Goal: Information Seeking & Learning: Learn about a topic

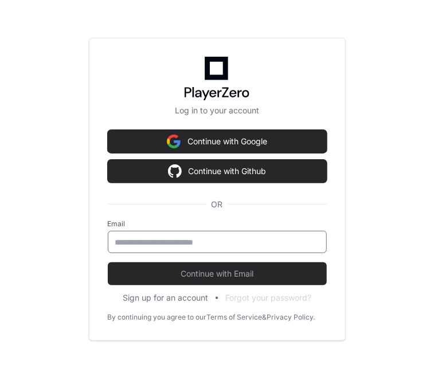
click at [192, 242] on input "email" at bounding box center [217, 242] width 204 height 11
type input "**********"
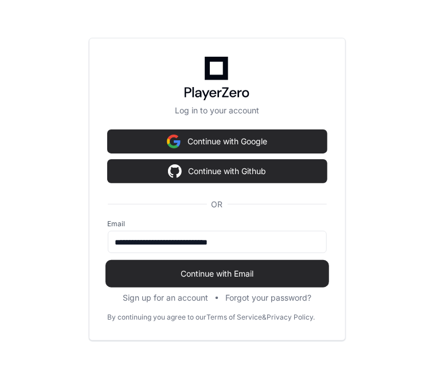
click at [194, 276] on span "Continue with Email" at bounding box center [217, 273] width 219 height 11
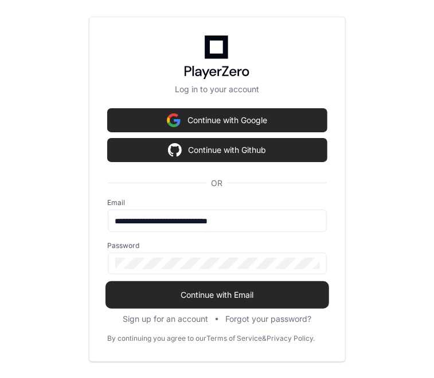
click at [187, 293] on span "Continue with Email" at bounding box center [217, 294] width 219 height 11
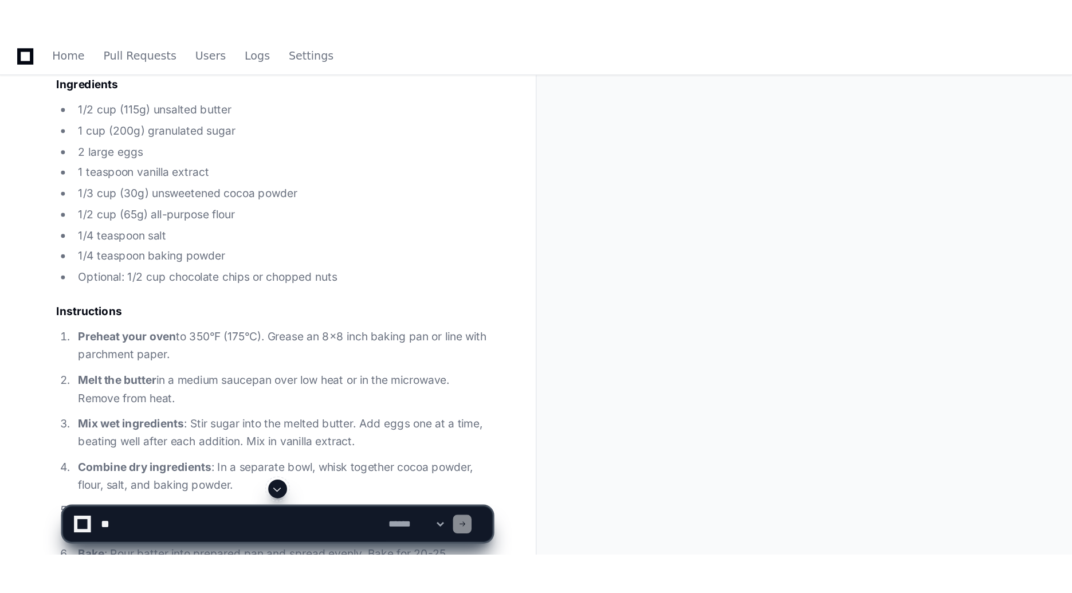
scroll to position [229, 0]
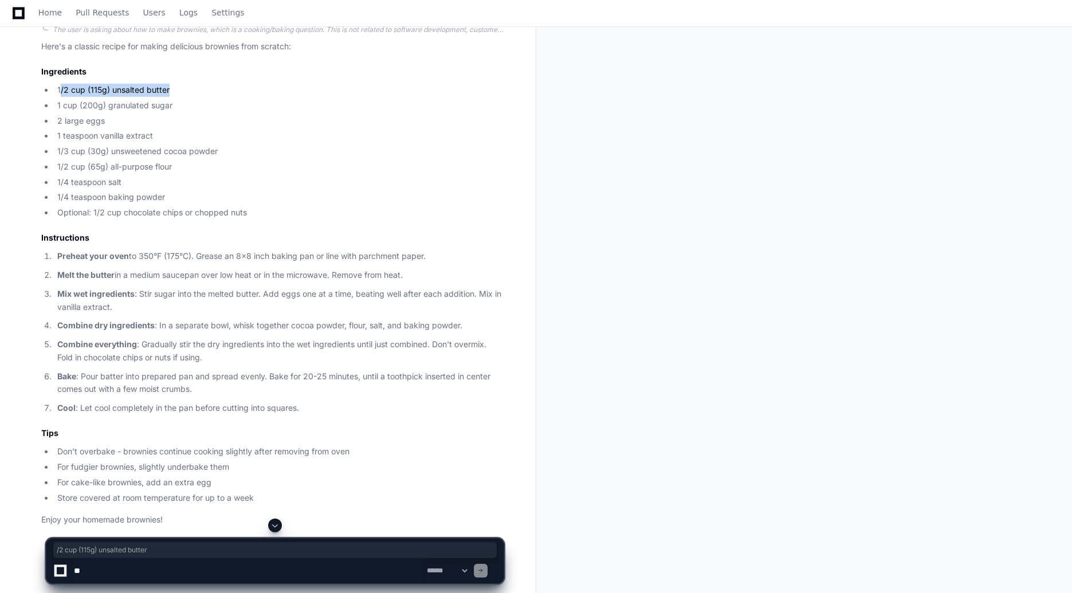
drag, startPoint x: 186, startPoint y: 94, endPoint x: 60, endPoint y: 84, distance: 127.0
click at [60, 84] on li "1/2 cup (115g) unsalted butter" at bounding box center [279, 90] width 450 height 13
click at [165, 91] on li "1/2 cup (115g) unsalted butter" at bounding box center [279, 90] width 450 height 13
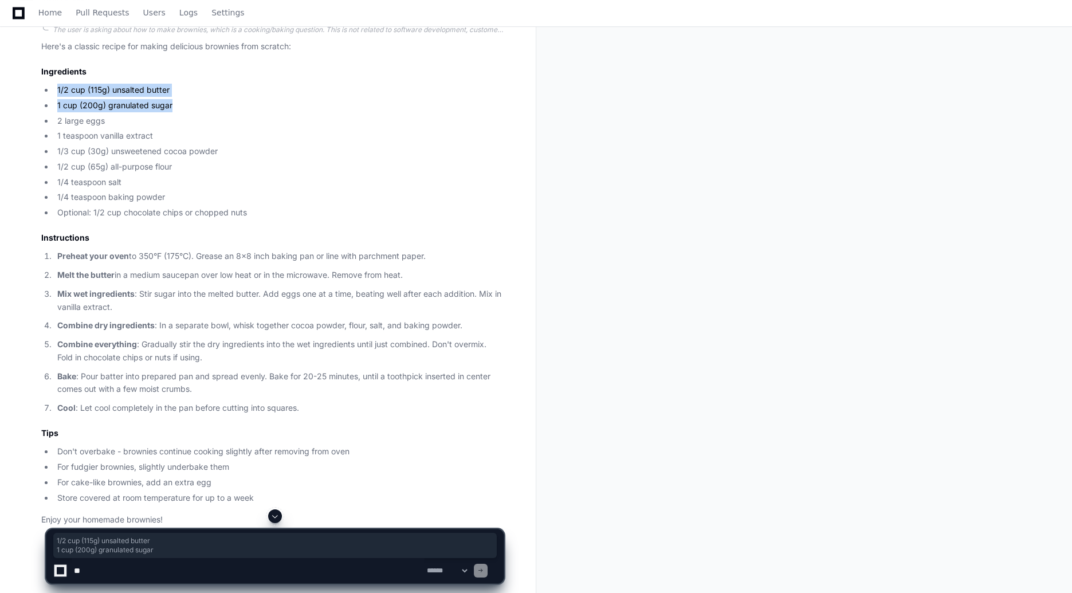
drag, startPoint x: 172, startPoint y: 105, endPoint x: 57, endPoint y: 94, distance: 115.6
click at [57, 94] on ul "1/2 cup (115g) unsalted butter 1 cup (200g) granulated sugar 2 large eggs 1 tea…" at bounding box center [272, 152] width 462 height 136
click at [333, 109] on li "1 cup (200g) granulated sugar" at bounding box center [279, 105] width 450 height 13
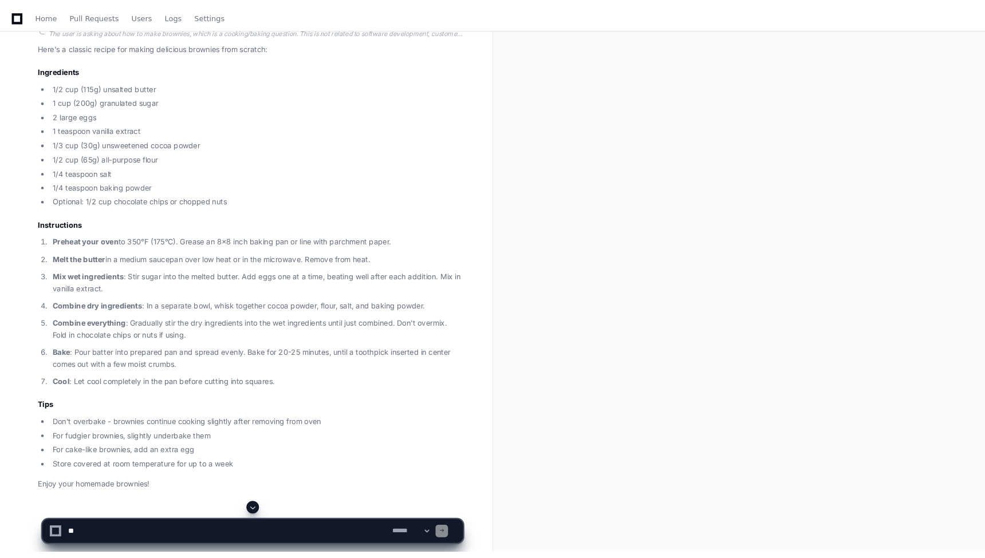
scroll to position [0, 0]
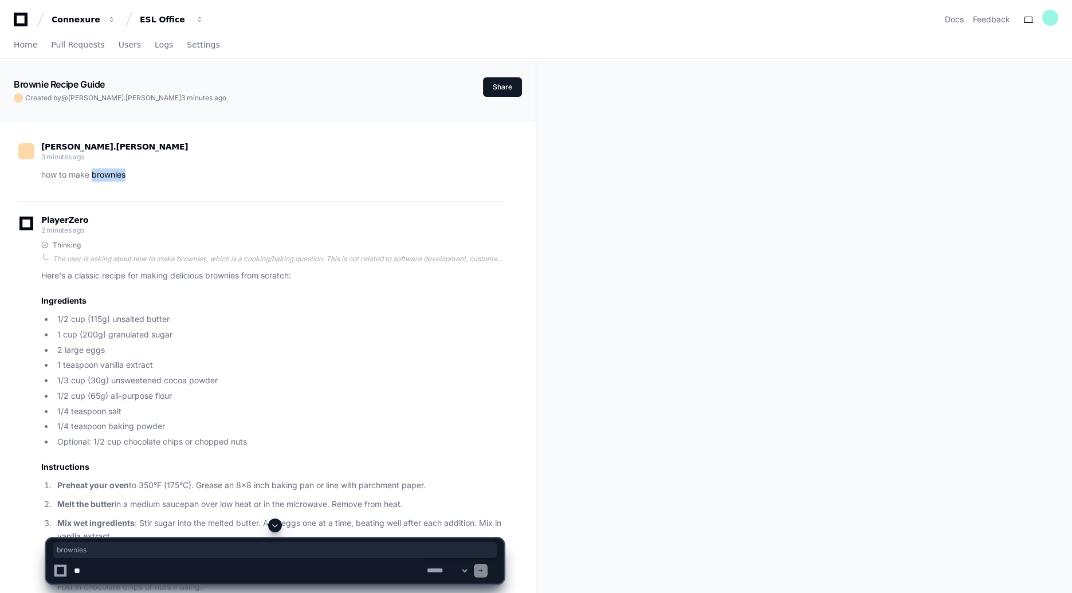
drag, startPoint x: 92, startPoint y: 175, endPoint x: 128, endPoint y: 174, distance: 36.7
click at [128, 174] on p "how to make brownies" at bounding box center [272, 174] width 462 height 13
copy p "brownies"
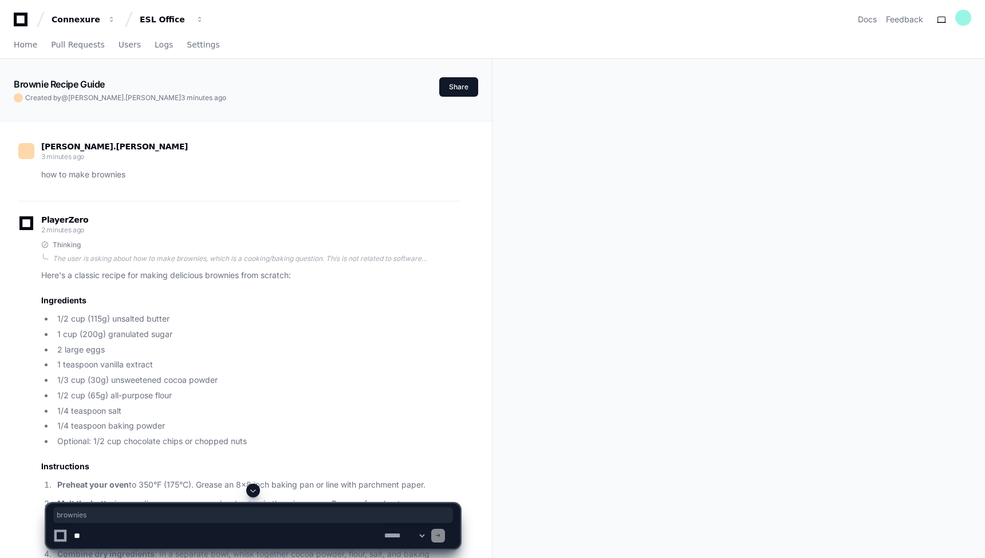
click at [433, 377] on div "Brownie Recipe Guide Created by @ [PERSON_NAME].[PERSON_NAME] 3 minutes ago Sha…" at bounding box center [492, 459] width 985 height 801
